Goal: Task Accomplishment & Management: Manage account settings

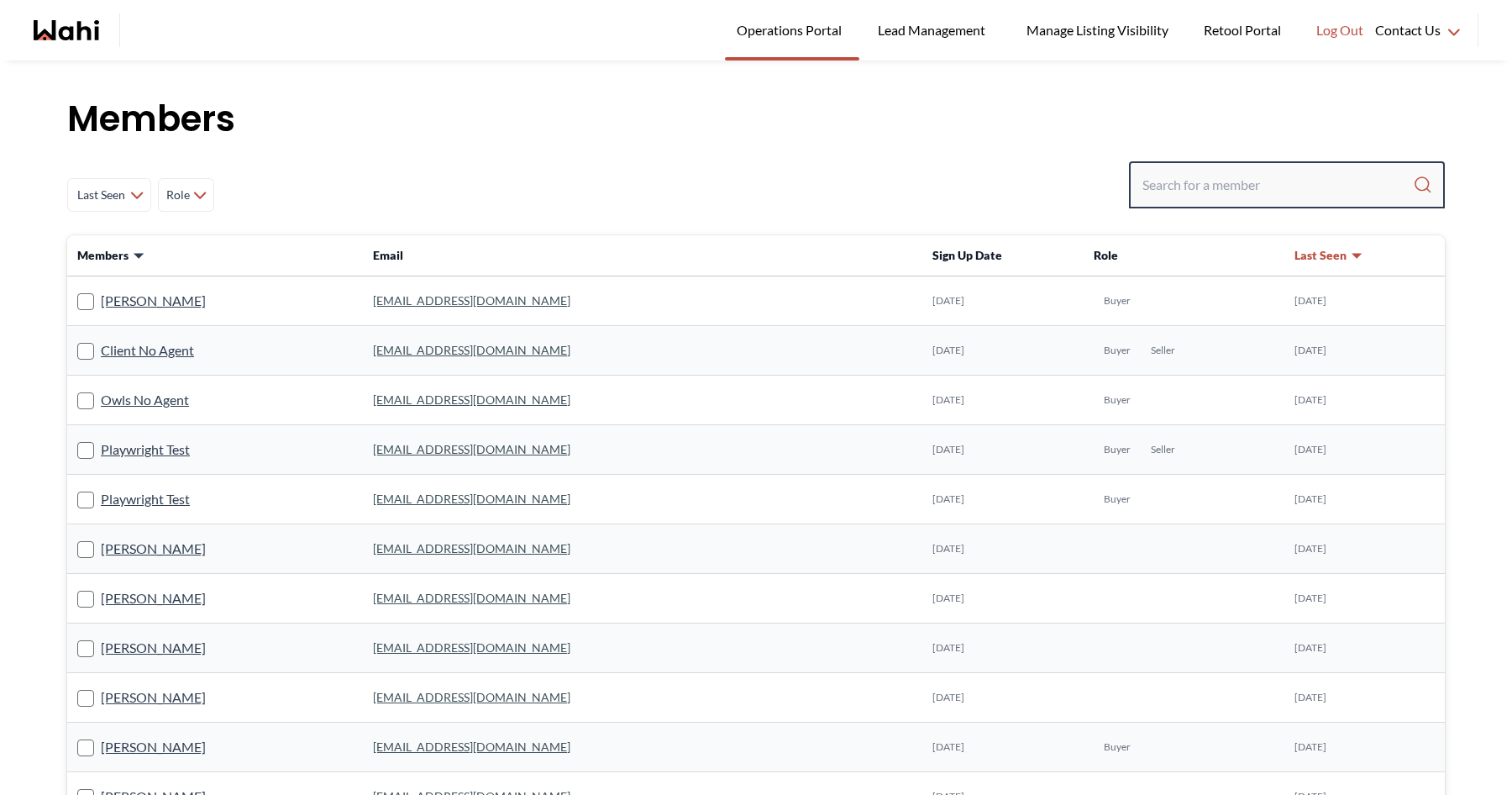
click at [1192, 191] on input "Search input" at bounding box center [1277, 185] width 271 height 31
type input "sarah hunter"
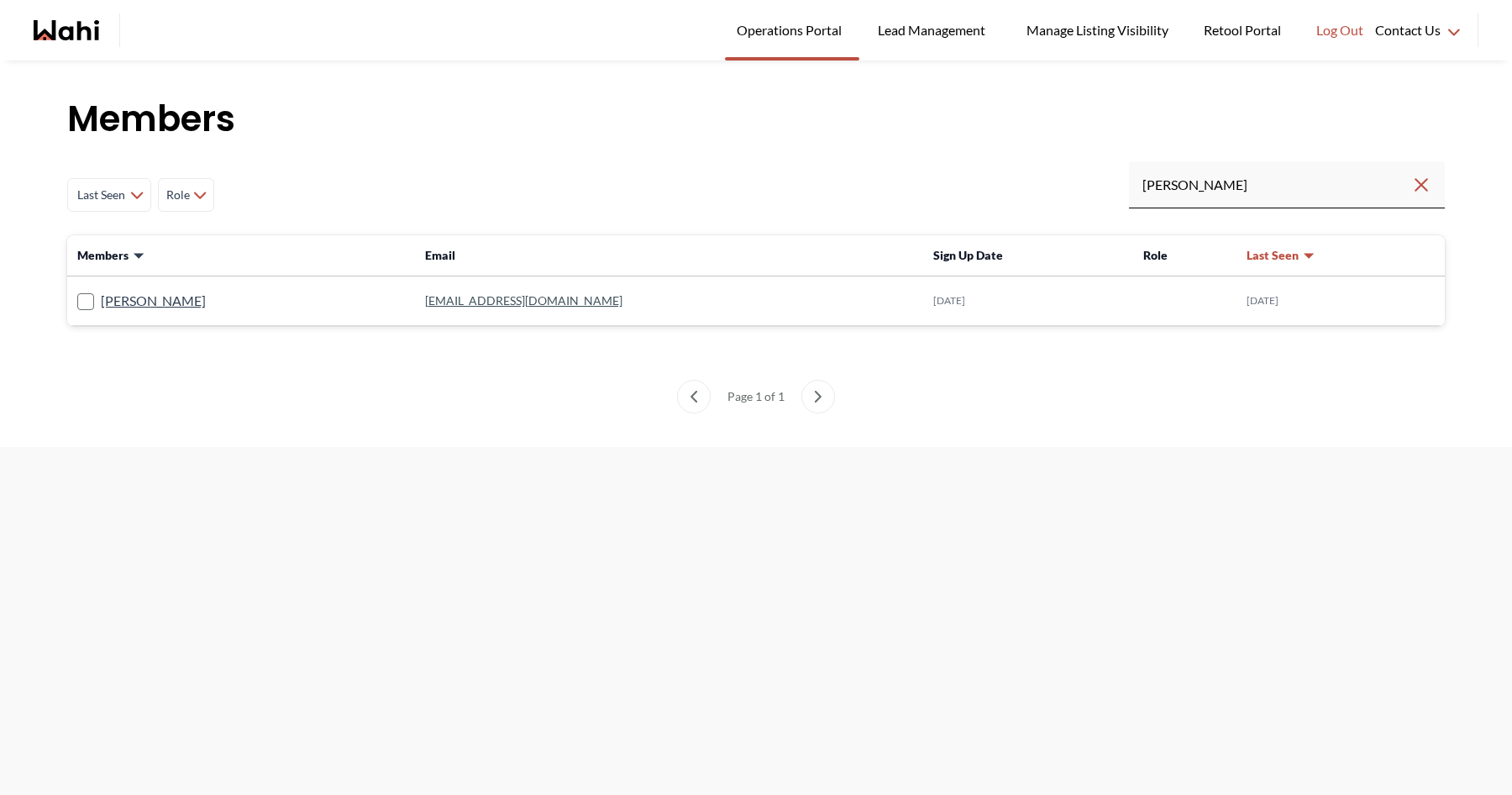
click at [148, 289] on td "Sarah Hunter" at bounding box center [241, 300] width 348 height 49
click at [147, 299] on link "Sarah Hunter" at bounding box center [153, 300] width 105 height 22
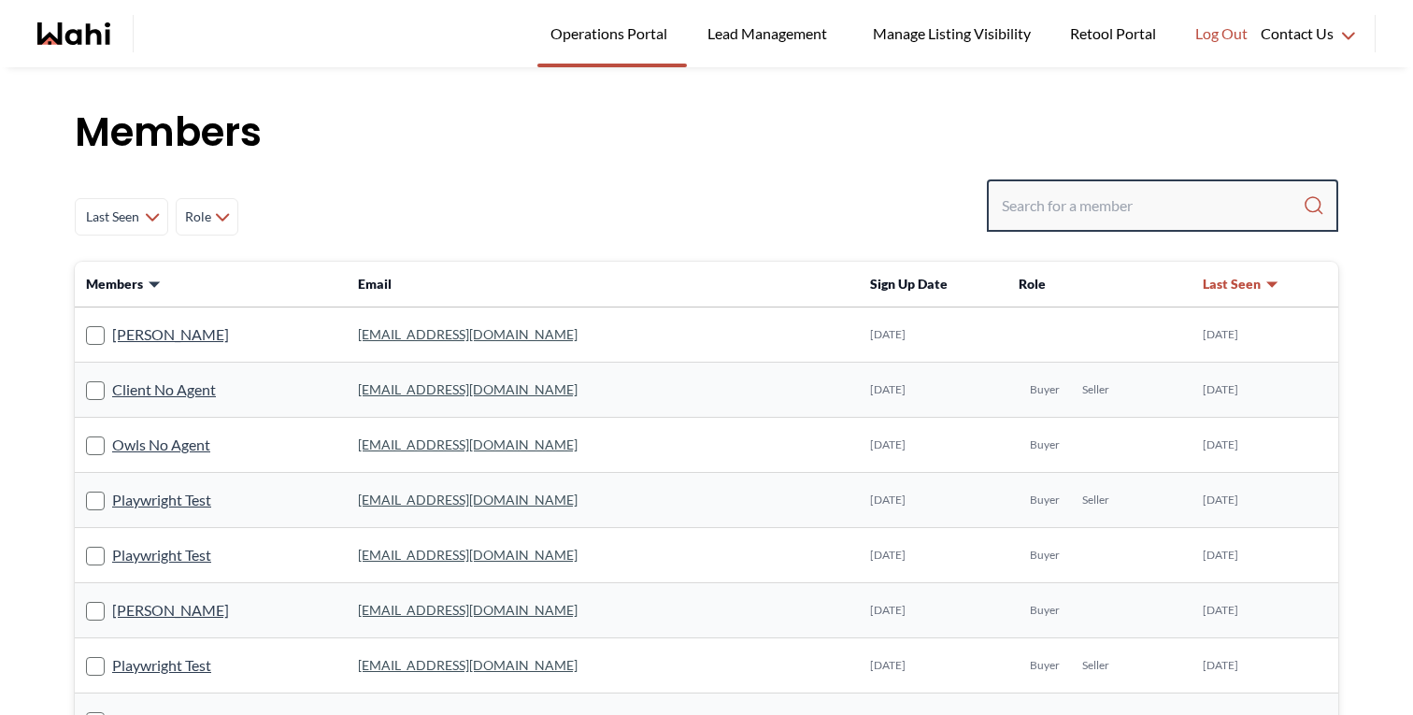
click at [1189, 202] on input "Search input" at bounding box center [1152, 206] width 301 height 34
type input "[PERSON_NAME]"
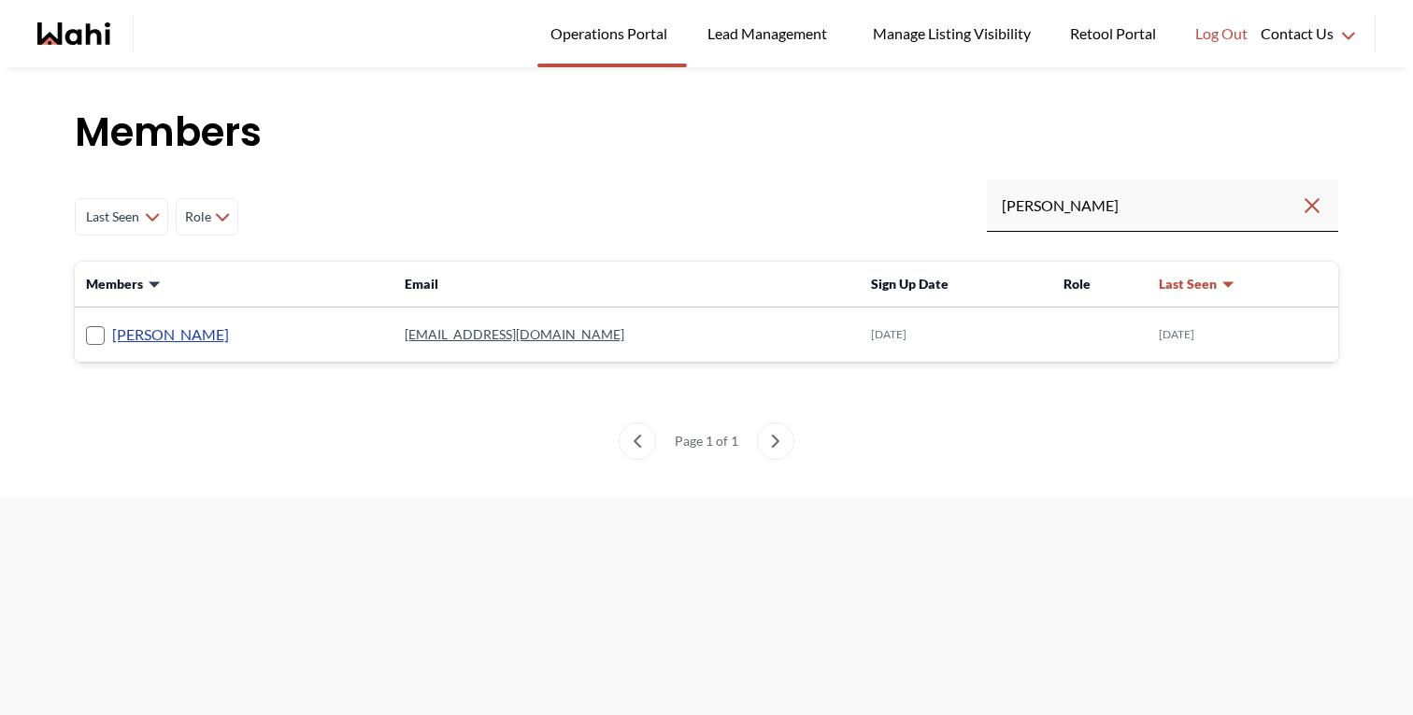
click at [186, 341] on link "Sarah Hunter" at bounding box center [170, 334] width 117 height 24
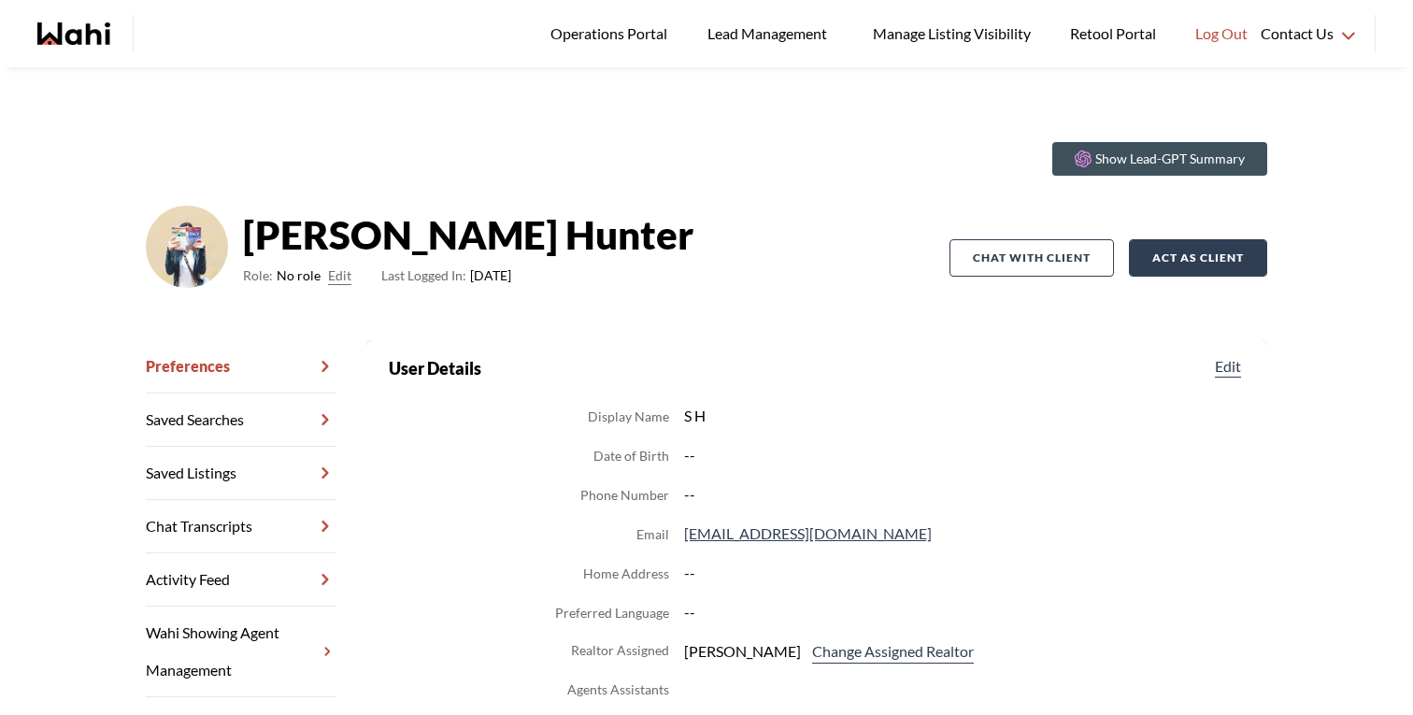
click at [1202, 255] on button "Act as Client" at bounding box center [1198, 257] width 138 height 37
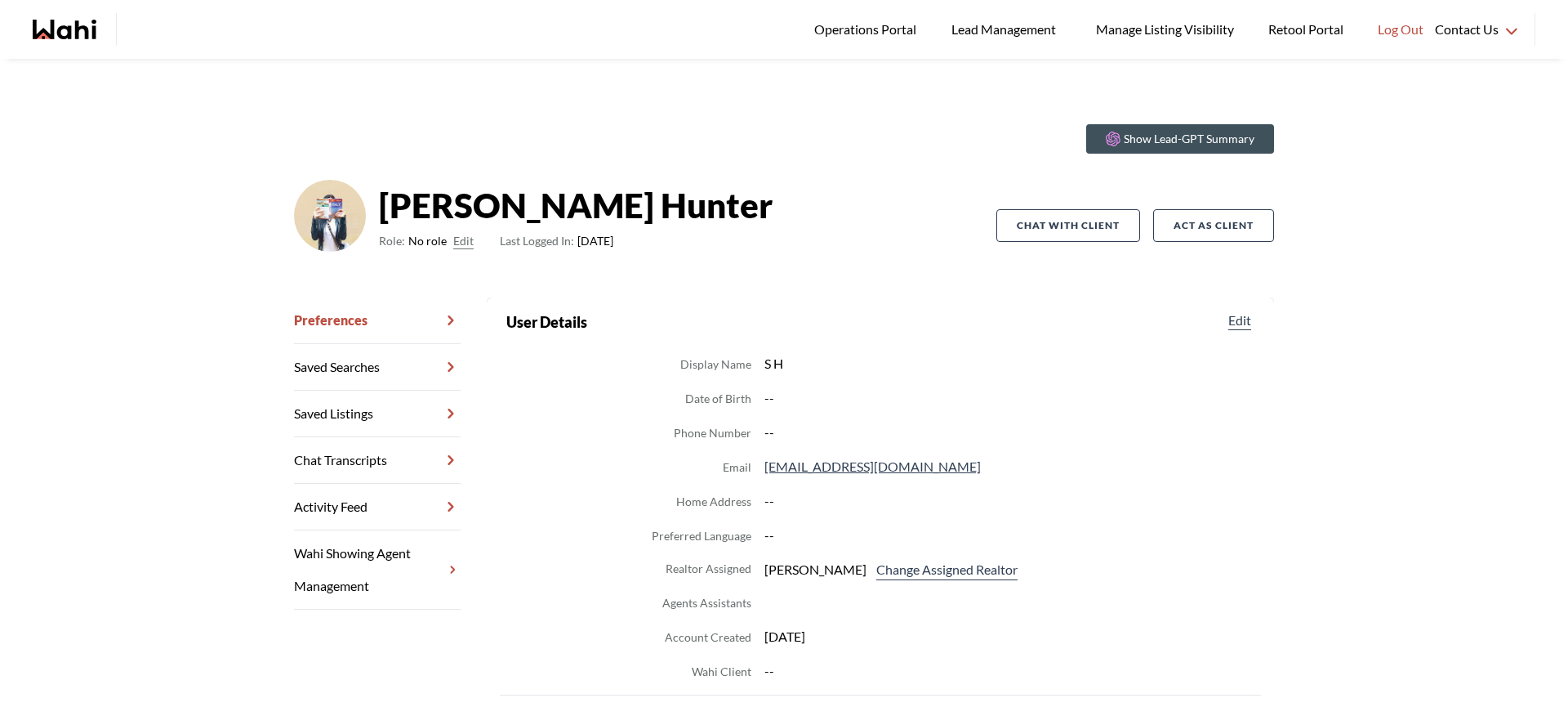
click at [1474, 121] on div "Show Lead-GPT Summary [PERSON_NAME] Role: No role Edit Last Logged In: [DATE] C…" at bounding box center [784, 476] width 1568 height 836
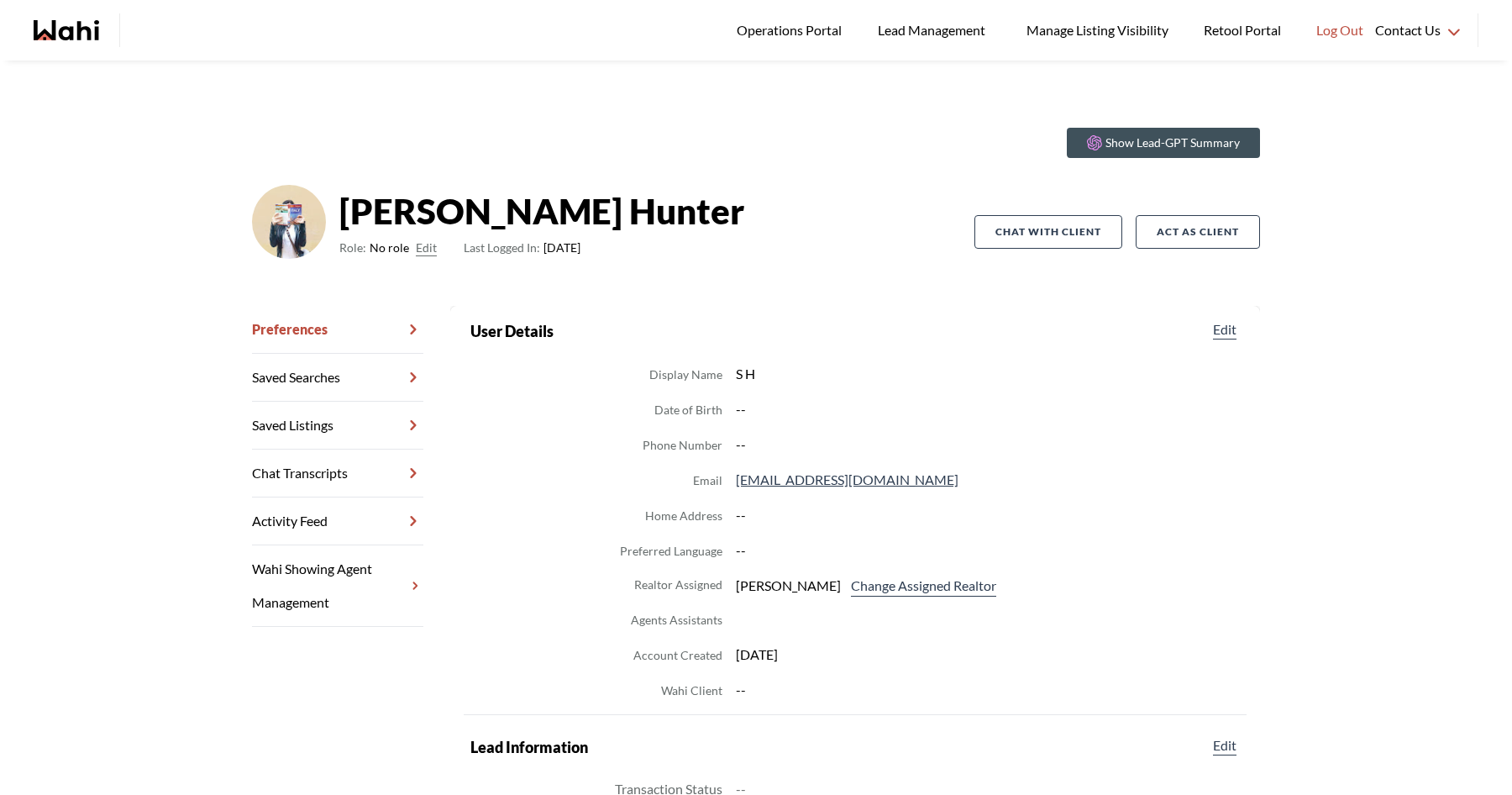
click at [467, 84] on div "Show Lead-GPT Summary [PERSON_NAME] Role: No role Edit Last Logged In: [DATE] C…" at bounding box center [756, 490] width 1512 height 860
